Goal: Information Seeking & Learning: Learn about a topic

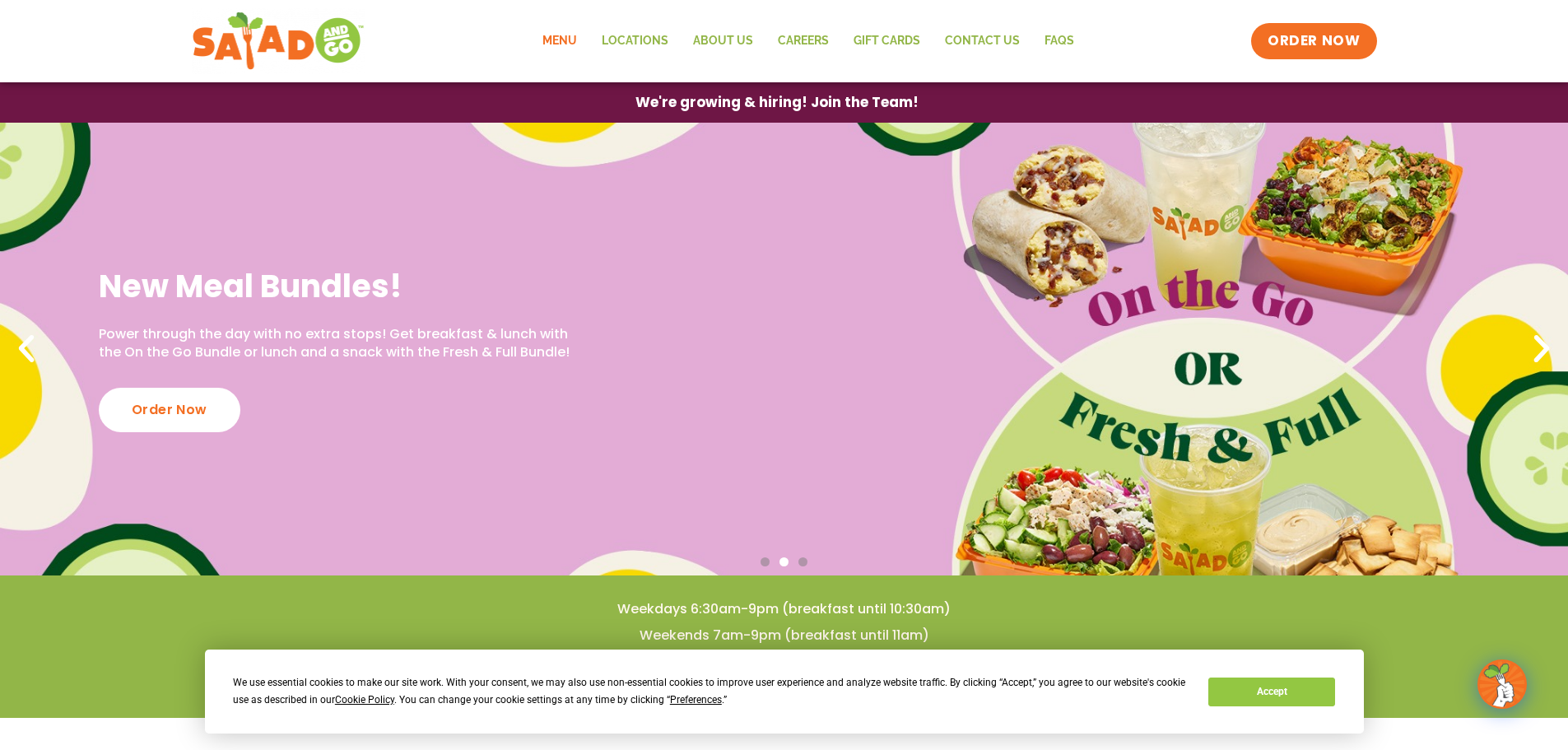
click at [561, 40] on link "Menu" at bounding box center [559, 40] width 60 height 38
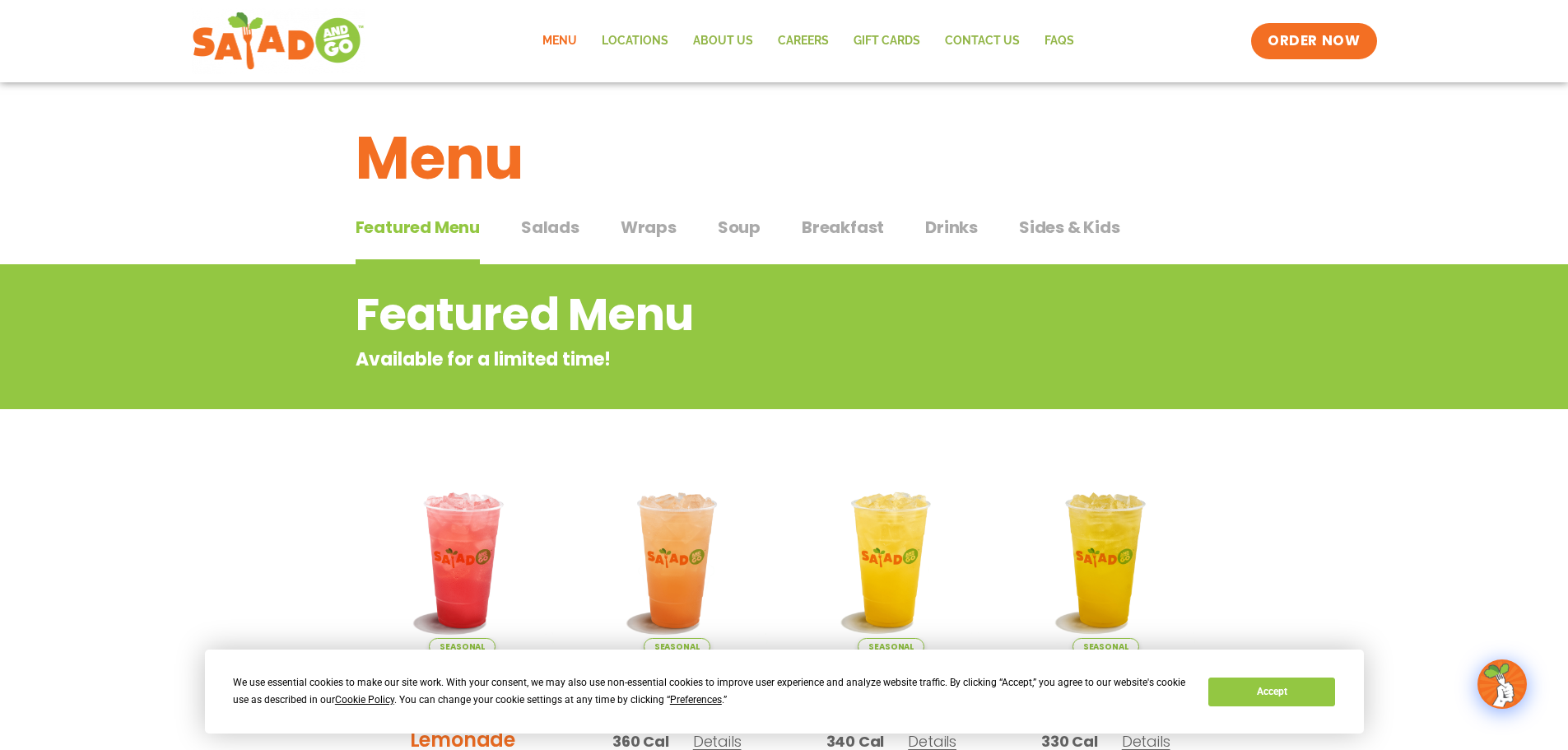
drag, startPoint x: 561, startPoint y: 231, endPoint x: 9, endPoint y: 254, distance: 552.5
click at [561, 231] on span "Salads" at bounding box center [550, 226] width 59 height 25
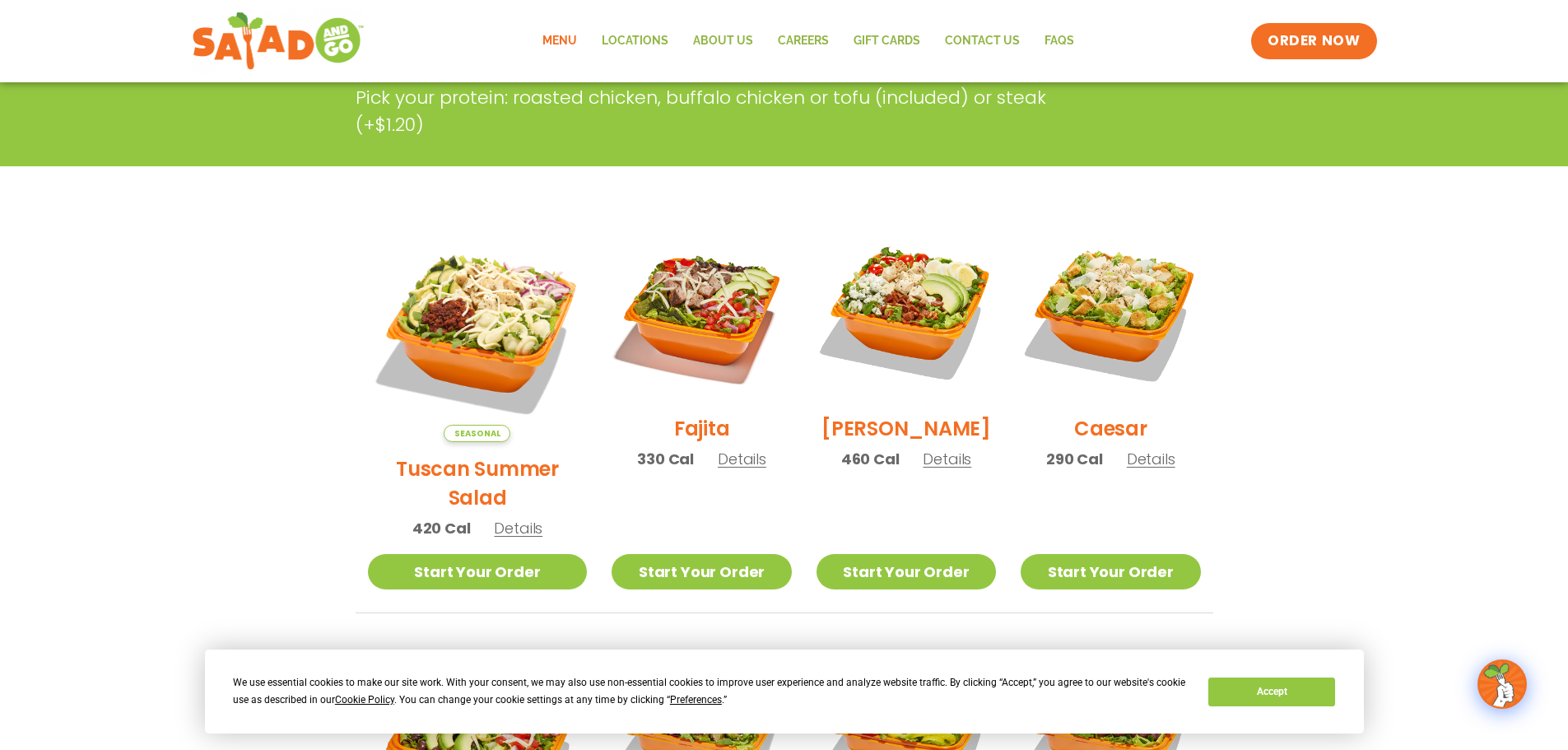
scroll to position [329, 0]
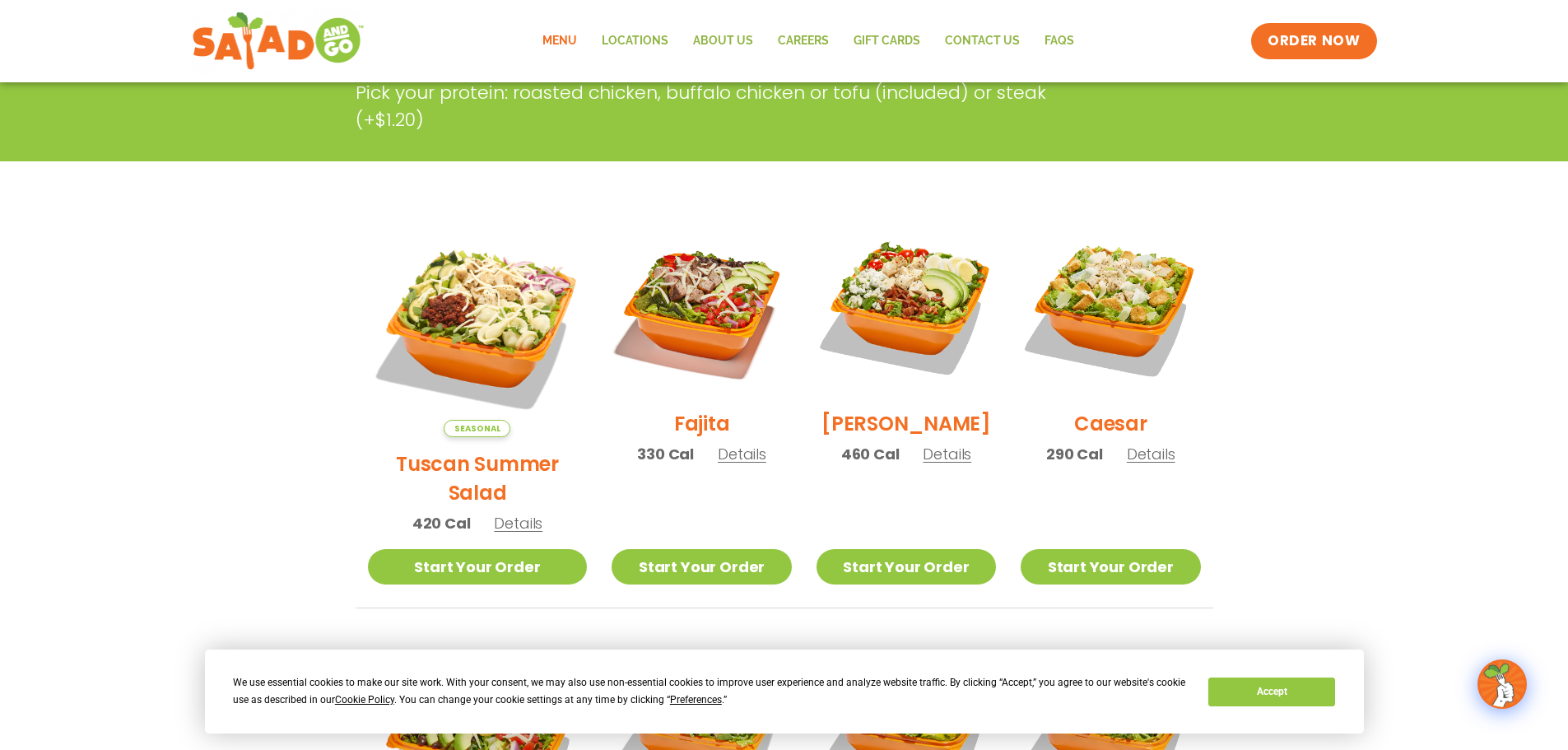
click at [494, 513] on span "Details" at bounding box center [518, 523] width 49 height 20
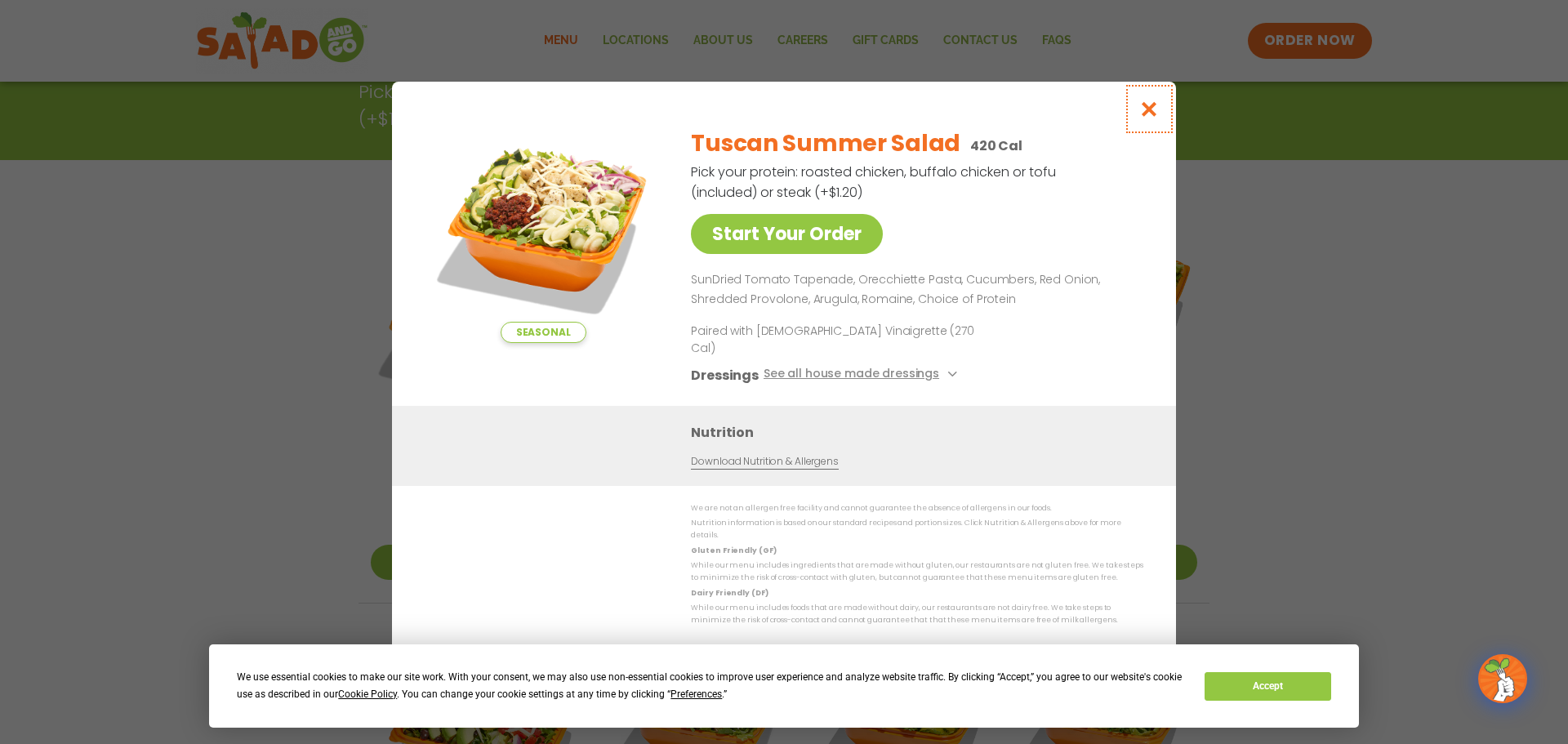
click at [1149, 117] on icon "Close modal" at bounding box center [1150, 108] width 20 height 17
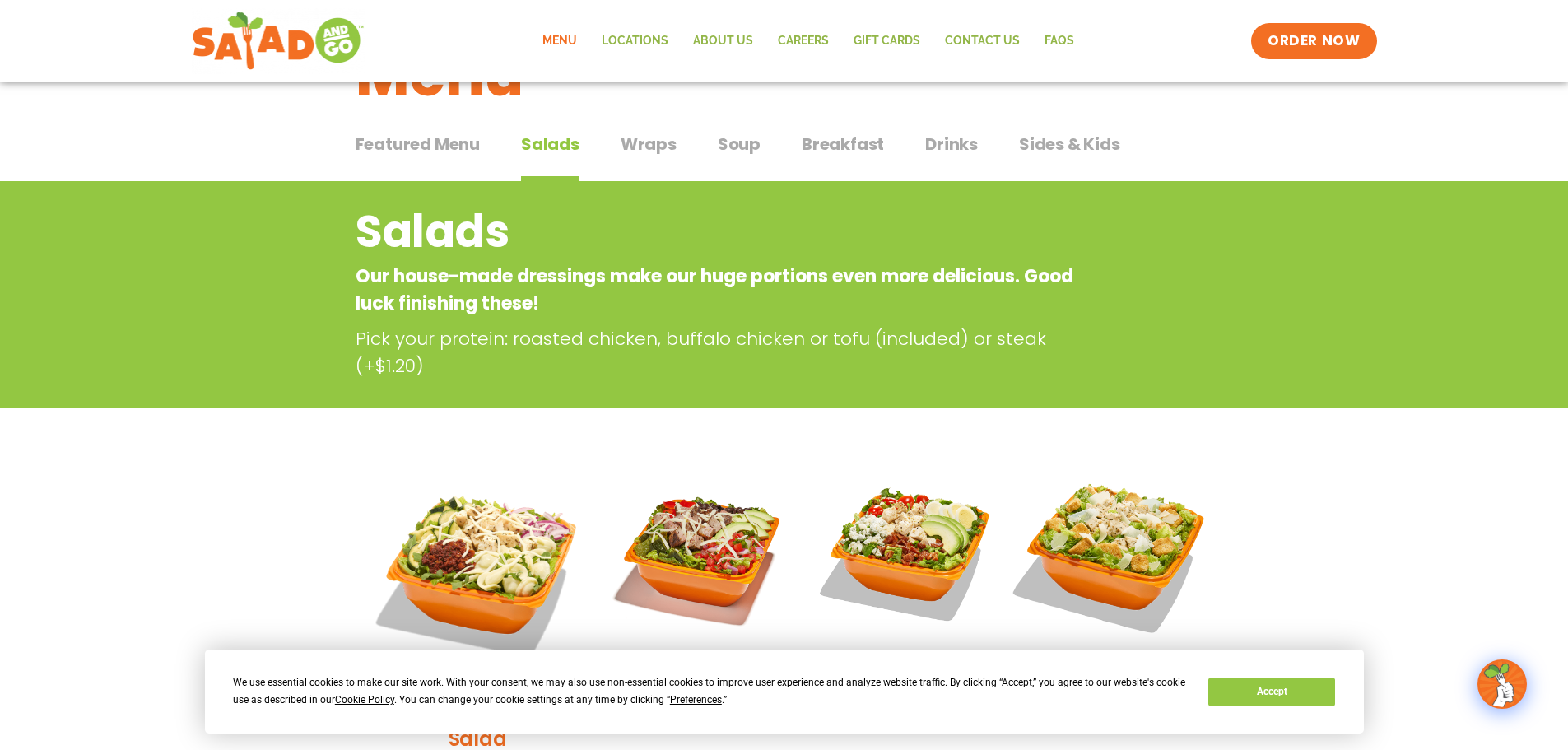
scroll to position [83, 0]
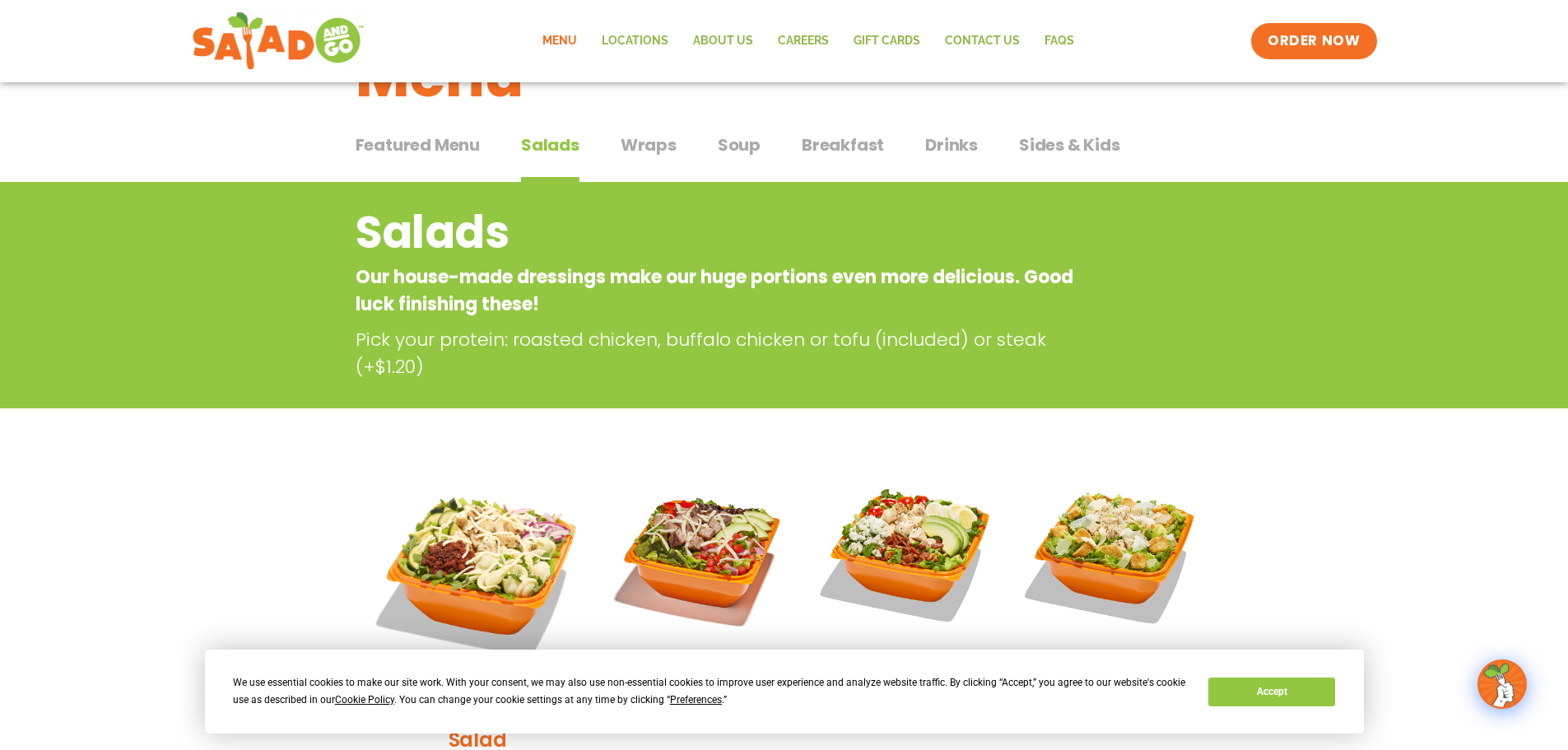
click at [644, 160] on button "Wraps Wraps" at bounding box center [648, 158] width 56 height 50
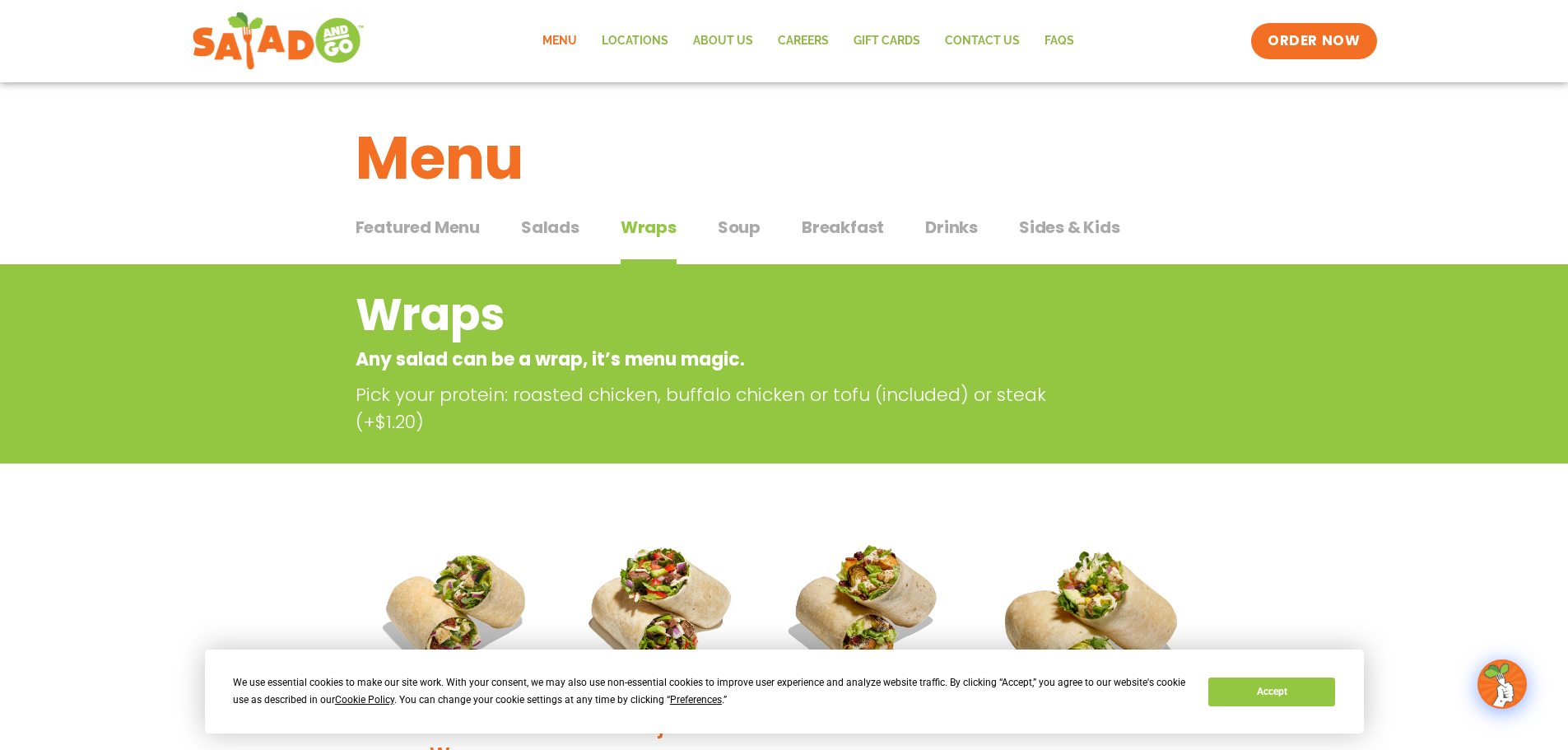
click at [718, 241] on button "Soup Soup" at bounding box center [739, 239] width 43 height 50
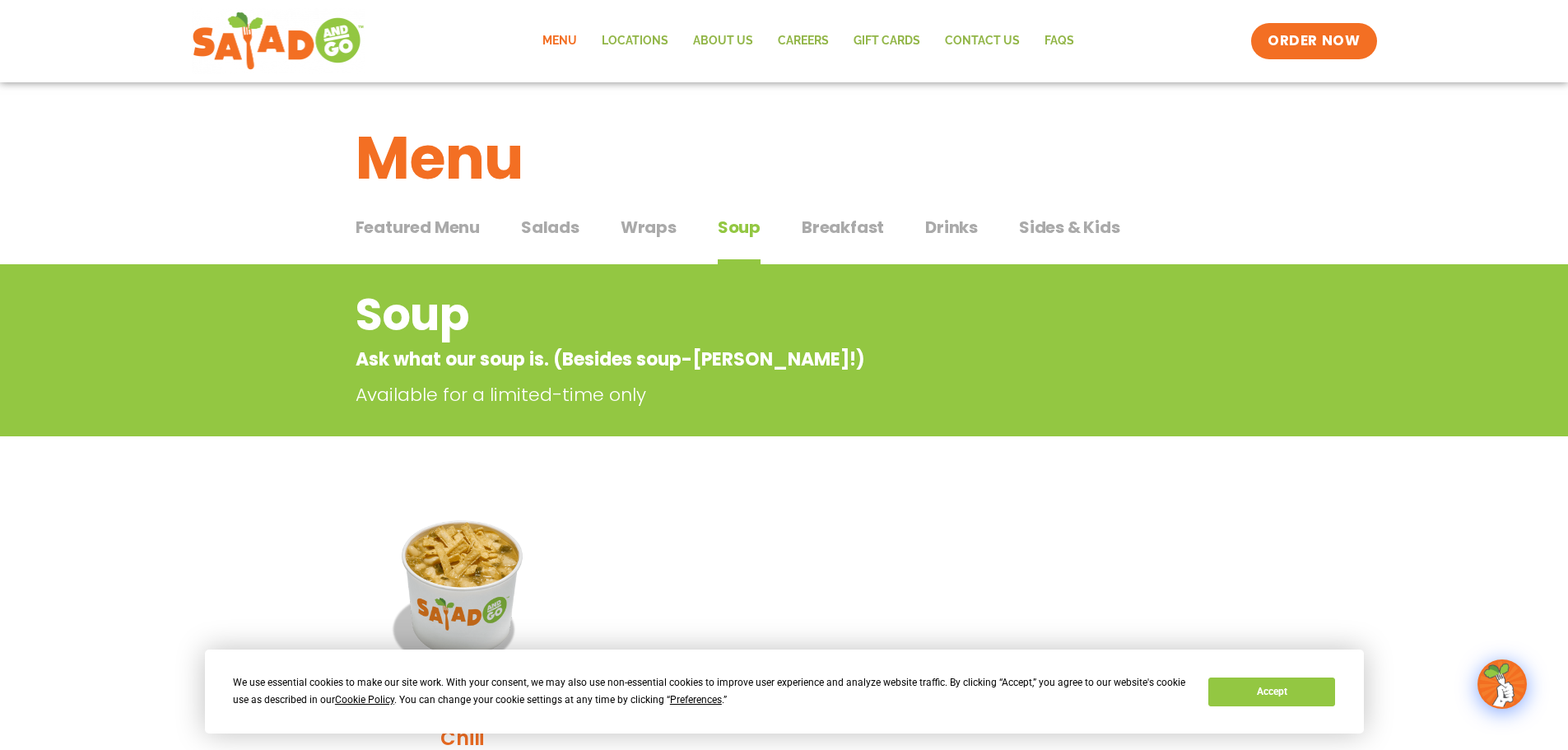
click at [825, 243] on button "Breakfast Breakfast" at bounding box center [843, 239] width 82 height 50
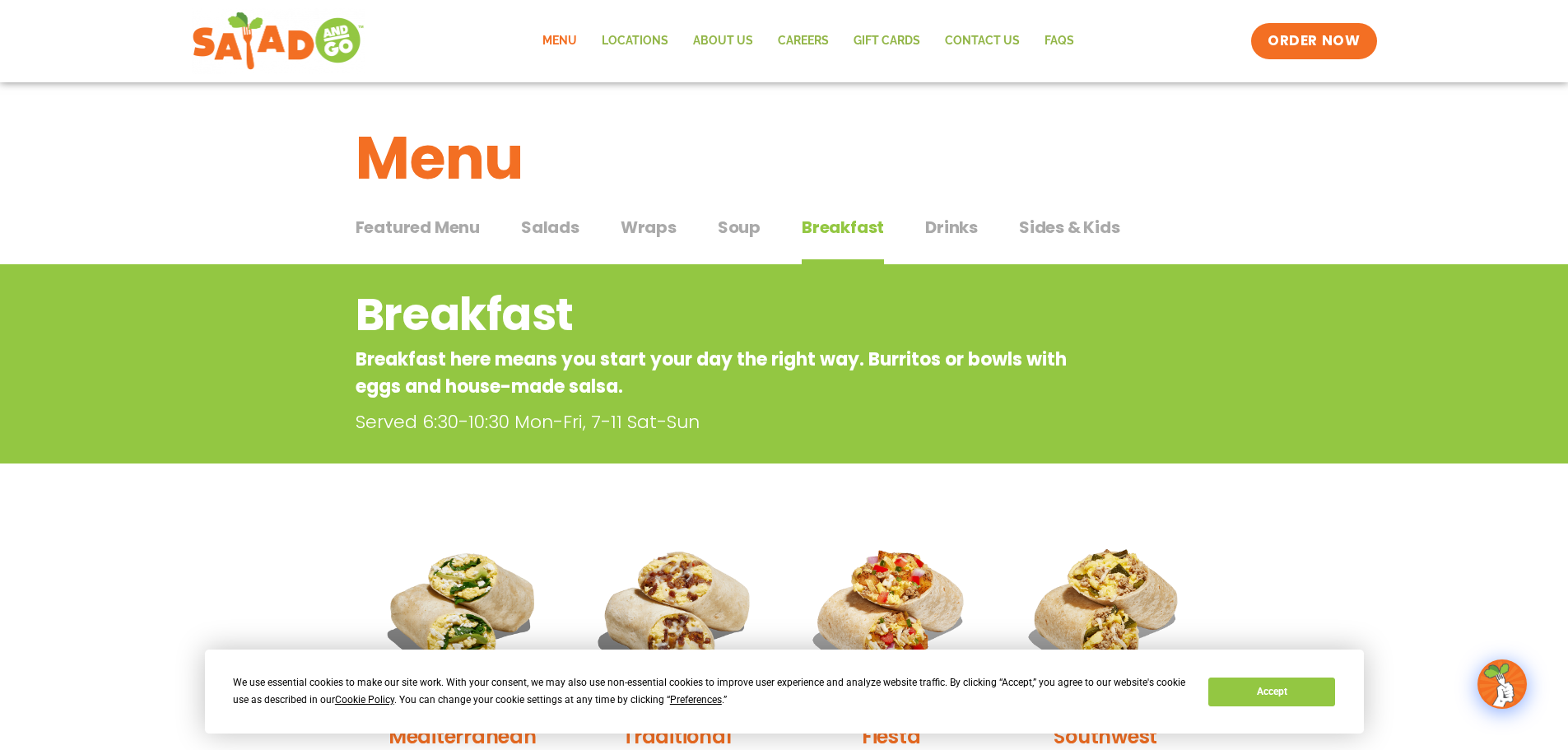
click at [929, 227] on span "Drinks" at bounding box center [950, 226] width 52 height 25
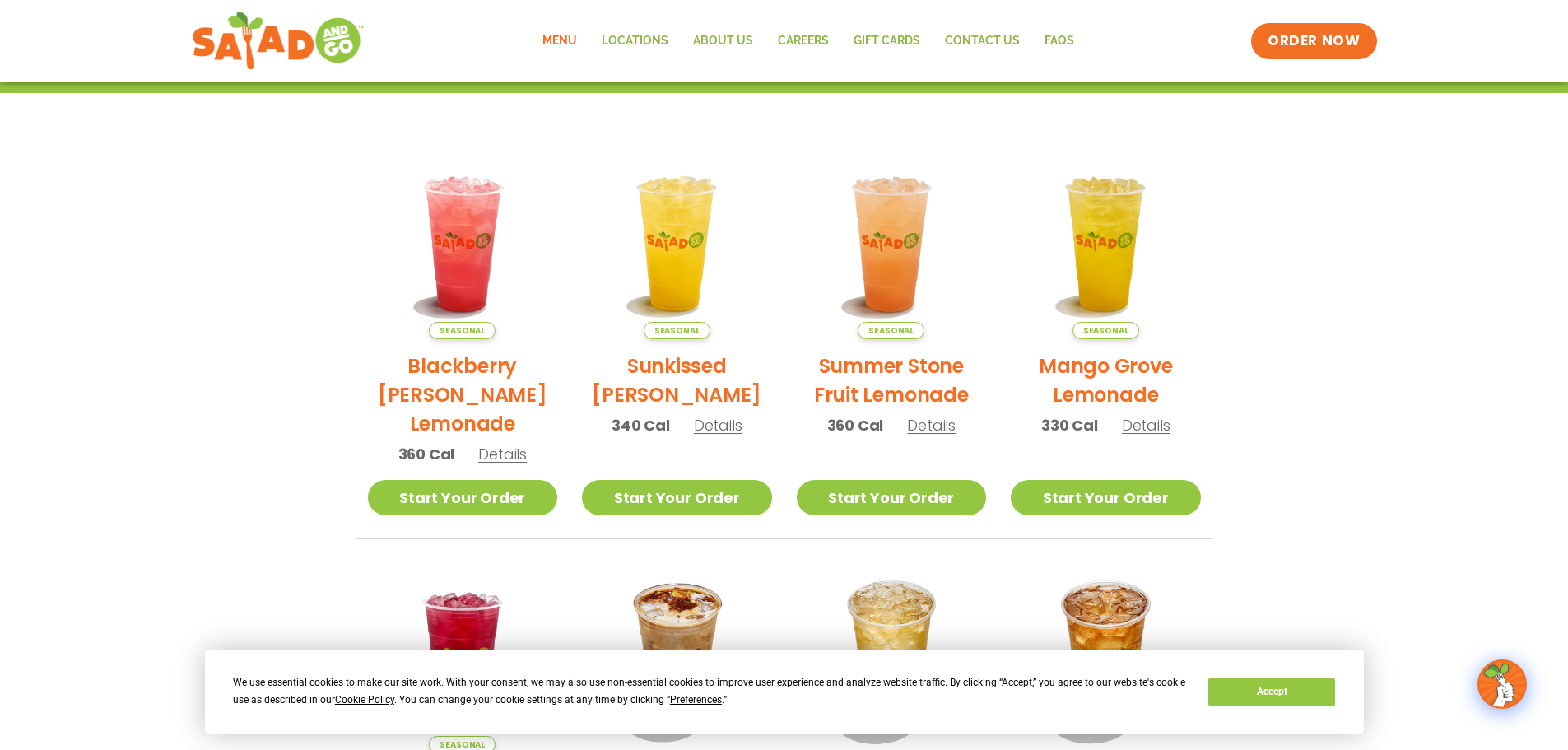
scroll to position [329, 0]
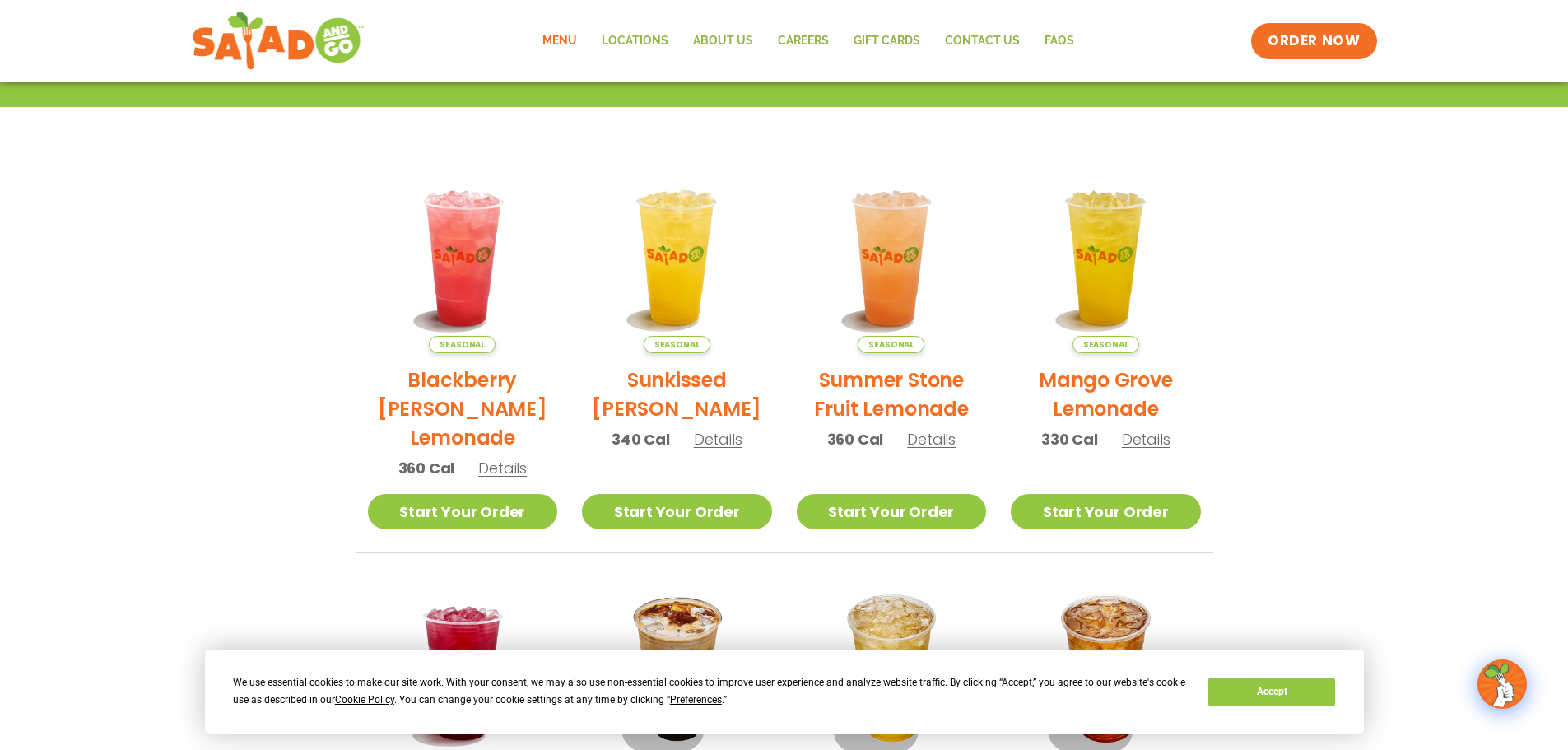
click at [941, 436] on span "Details" at bounding box center [931, 439] width 49 height 20
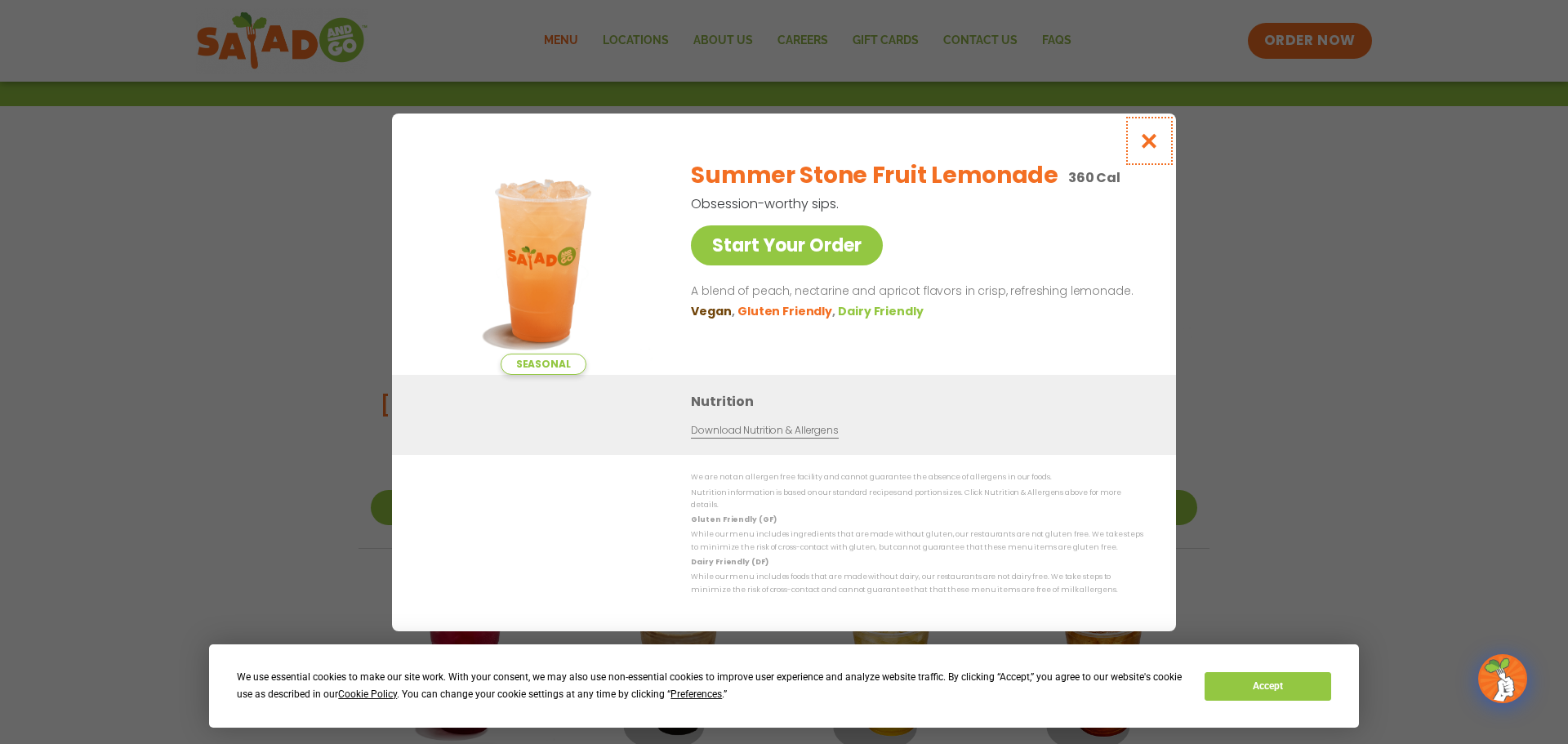
click at [1158, 146] on icon "Close modal" at bounding box center [1150, 140] width 20 height 17
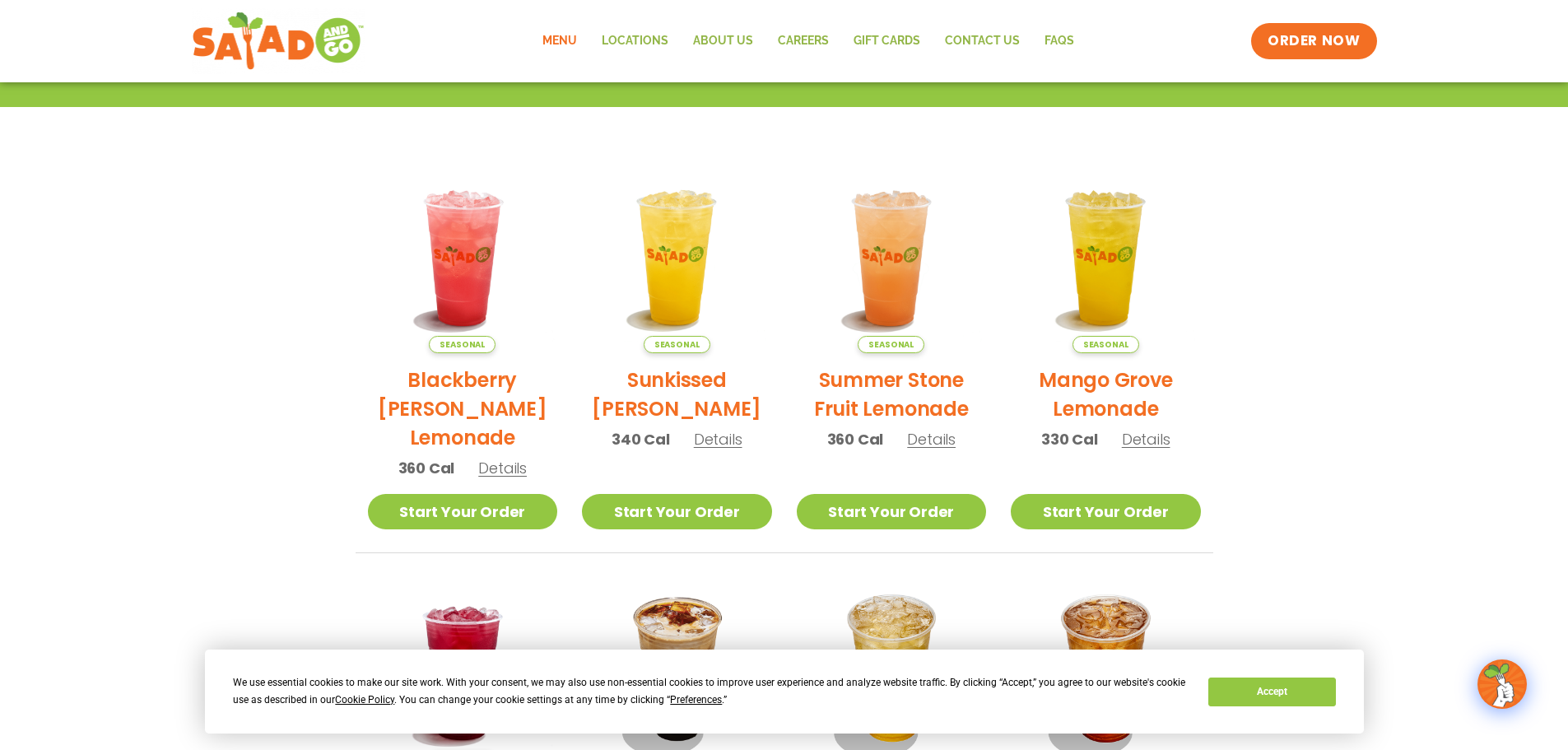
click at [488, 472] on span "Details" at bounding box center [502, 468] width 49 height 20
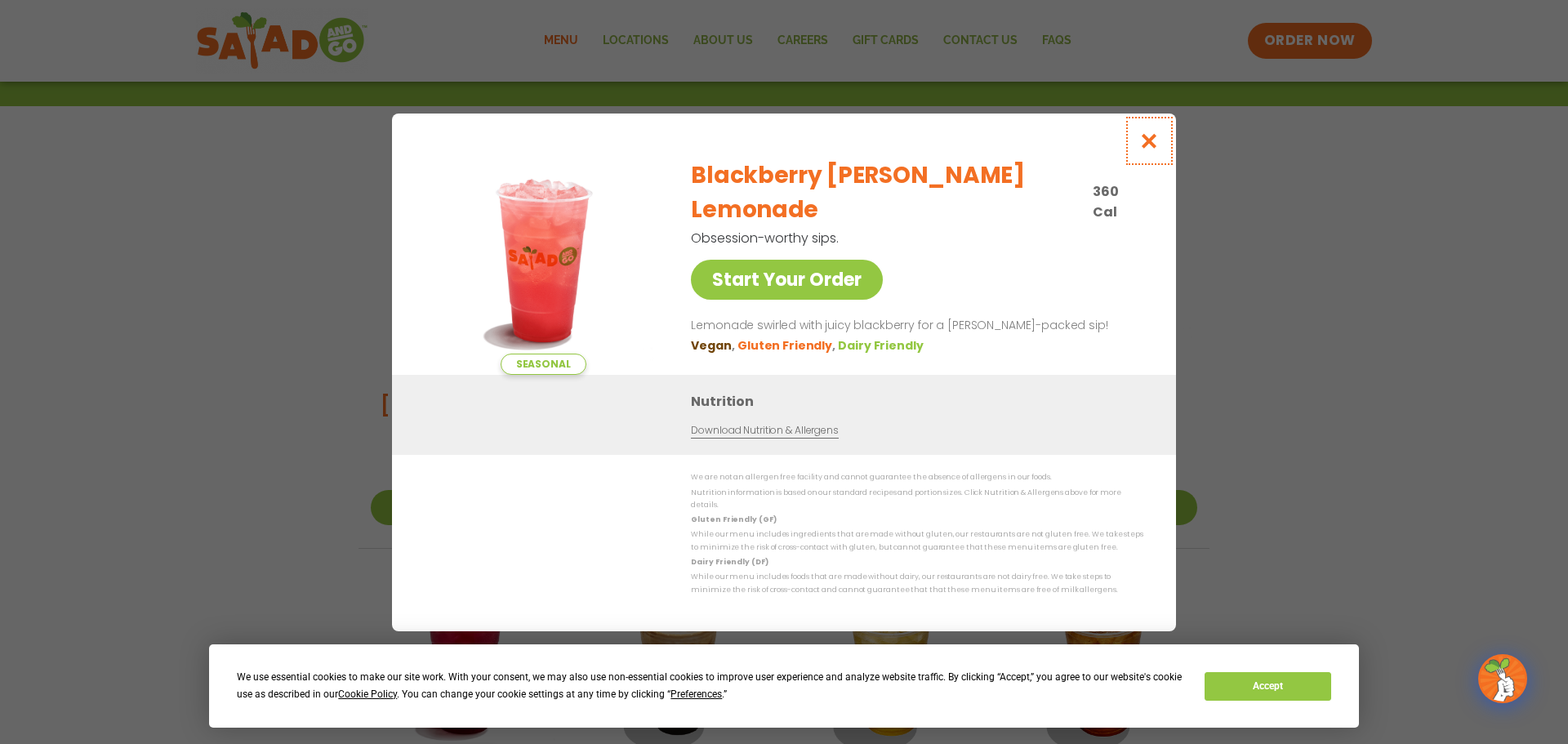
click at [1150, 148] on icon "Close modal" at bounding box center [1150, 140] width 20 height 17
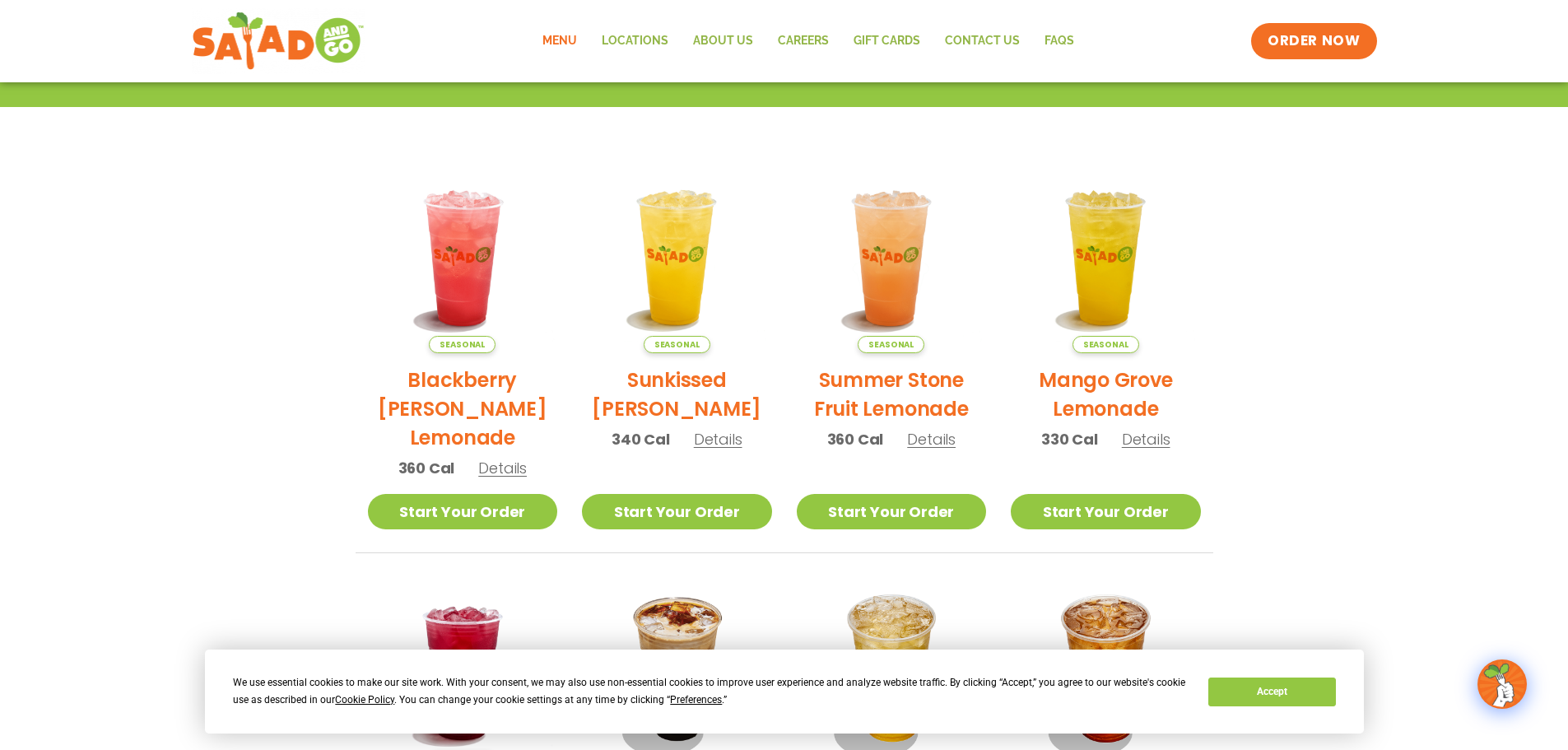
click at [728, 442] on span "Details" at bounding box center [718, 439] width 49 height 20
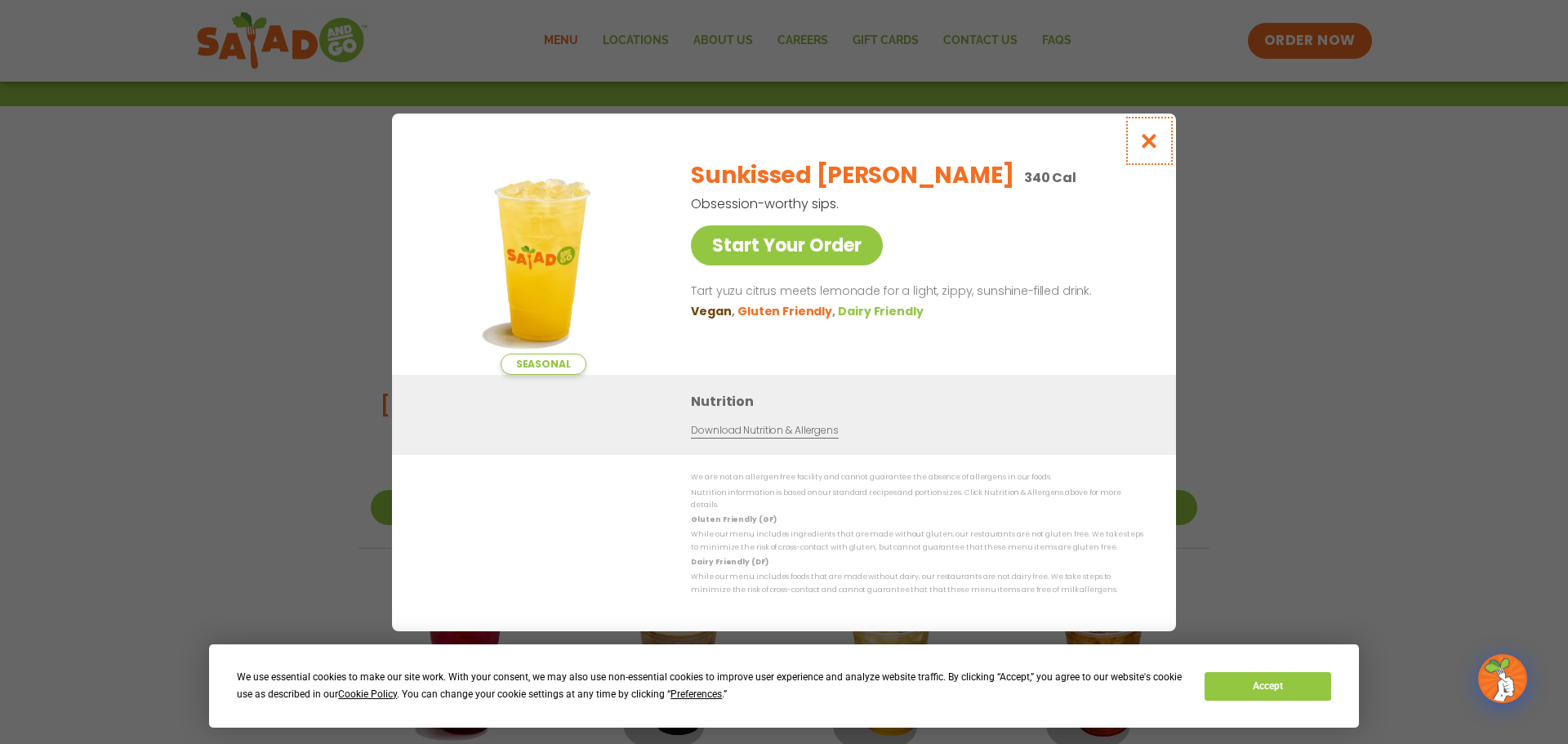
click at [1161, 146] on button "Close modal" at bounding box center [1150, 141] width 53 height 55
